Goal: Use online tool/utility: Use online tool/utility

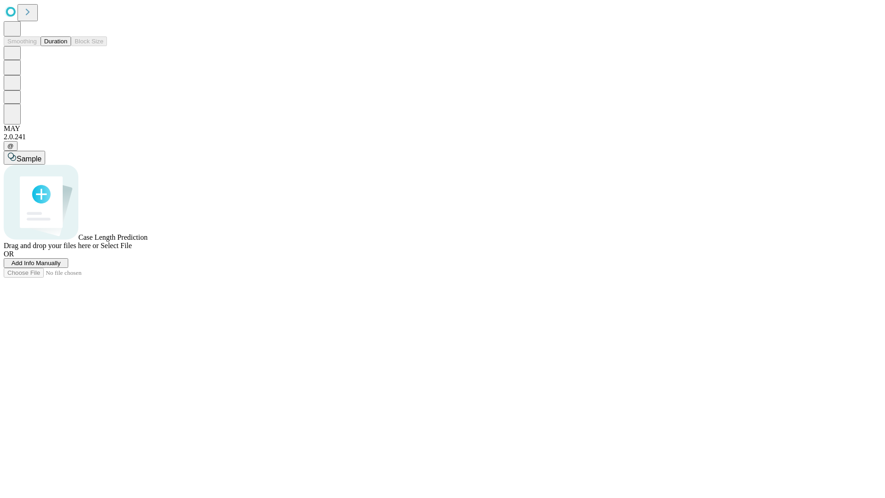
click at [132, 249] on span "Select File" at bounding box center [115, 245] width 31 height 8
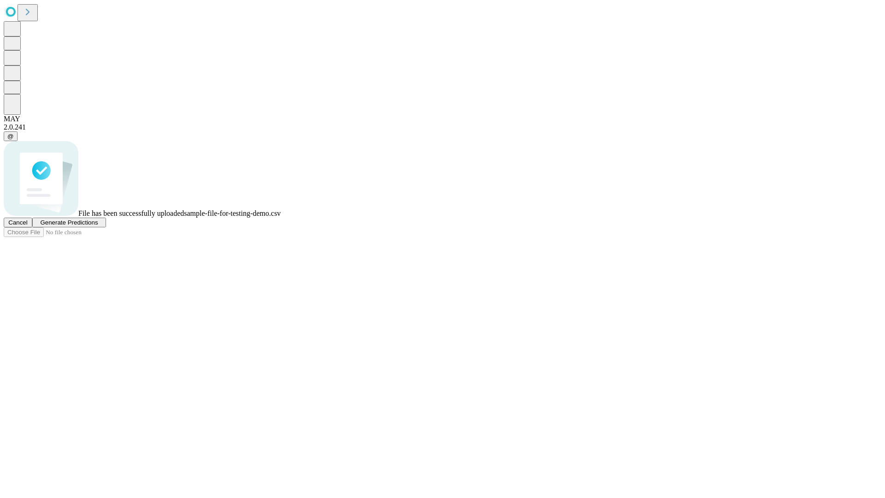
click at [98, 226] on span "Generate Predictions" at bounding box center [69, 222] width 58 height 7
